Goal: Check status: Check status

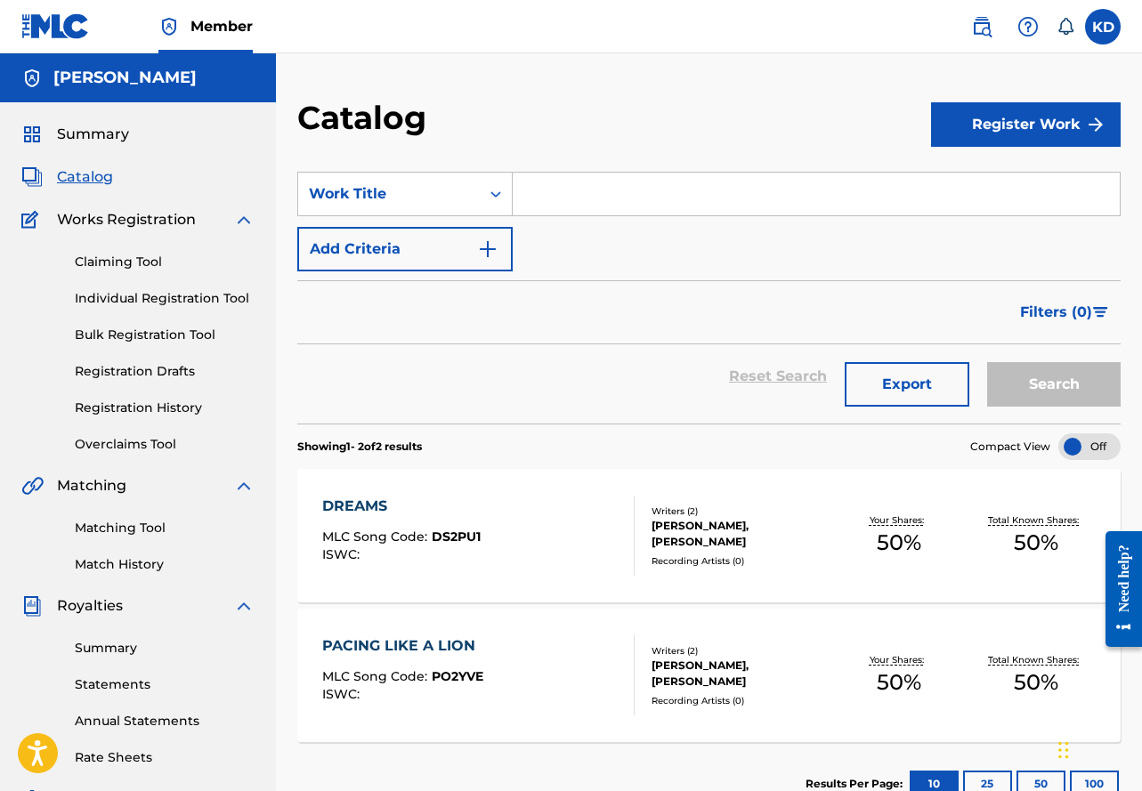
click at [133, 566] on link "Match History" at bounding box center [165, 564] width 180 height 19
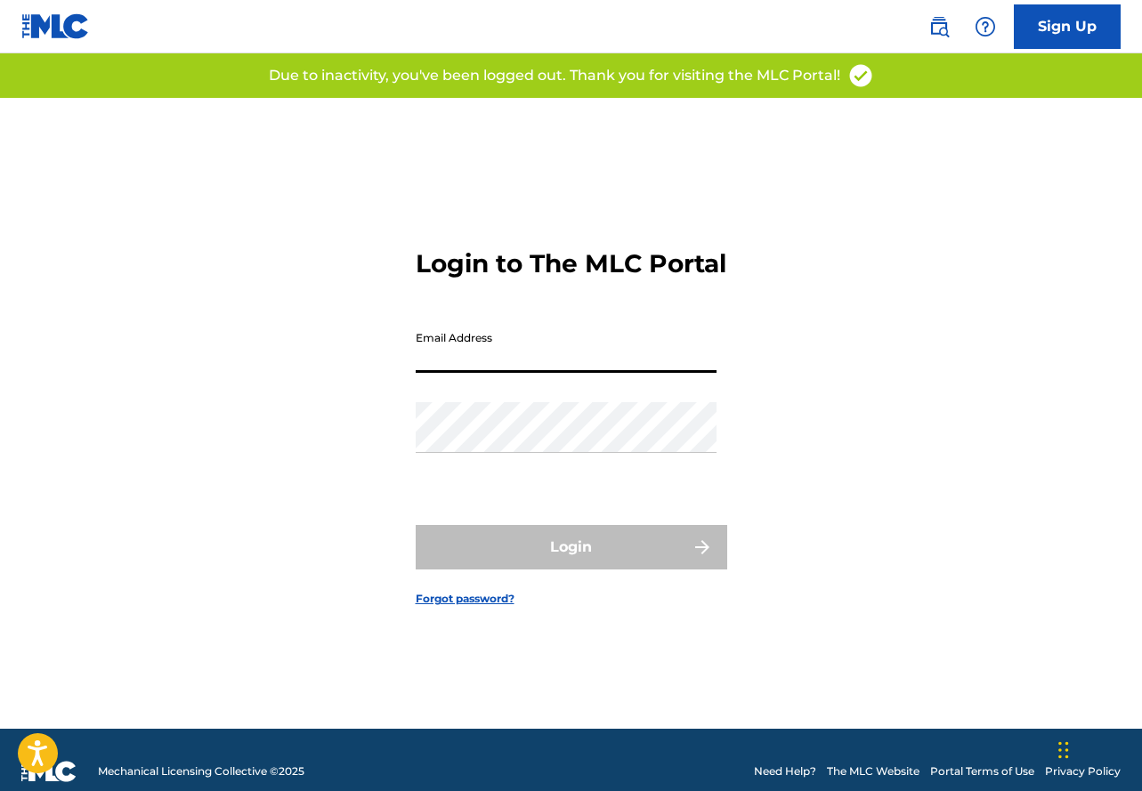
click at [473, 357] on input "Email Address" at bounding box center [566, 347] width 301 height 51
type input "[EMAIL_ADDRESS][DOMAIN_NAME]"
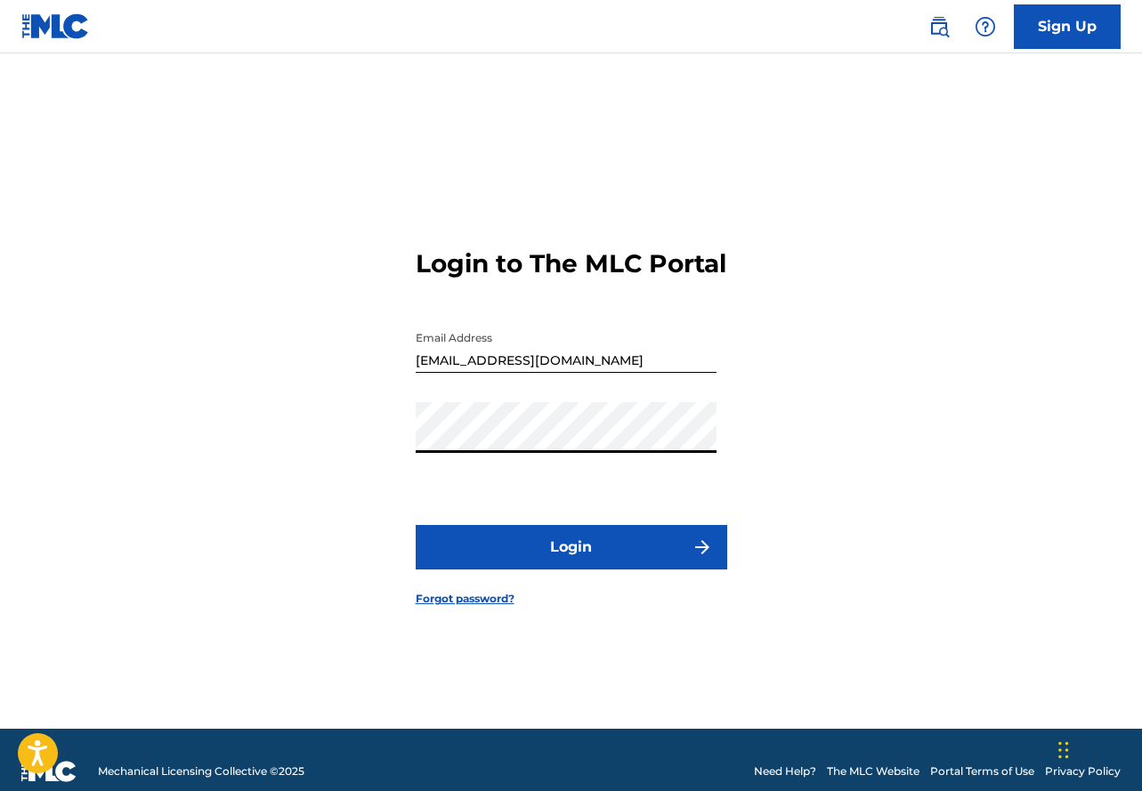
click at [470, 566] on button "Login" at bounding box center [571, 547] width 311 height 44
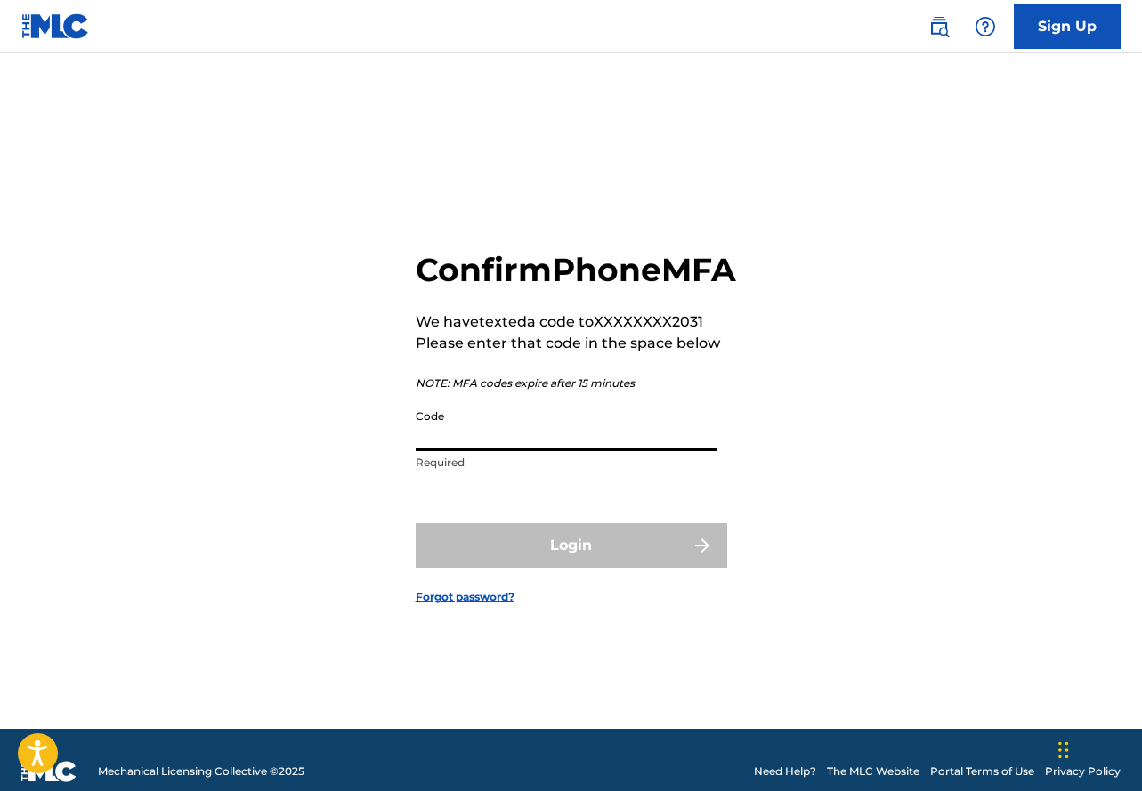
click at [481, 451] on input "Code" at bounding box center [566, 425] width 301 height 51
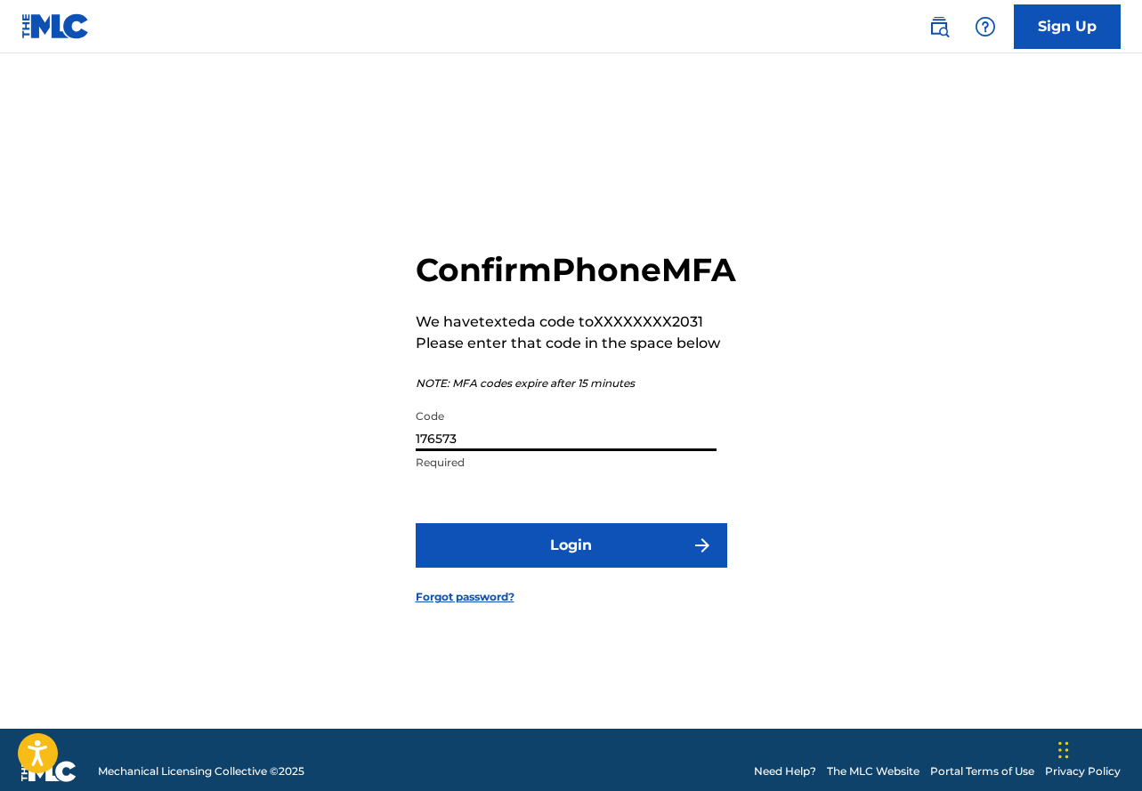
type input "176573"
click at [473, 553] on button "Login" at bounding box center [571, 545] width 311 height 44
